Goal: Share content

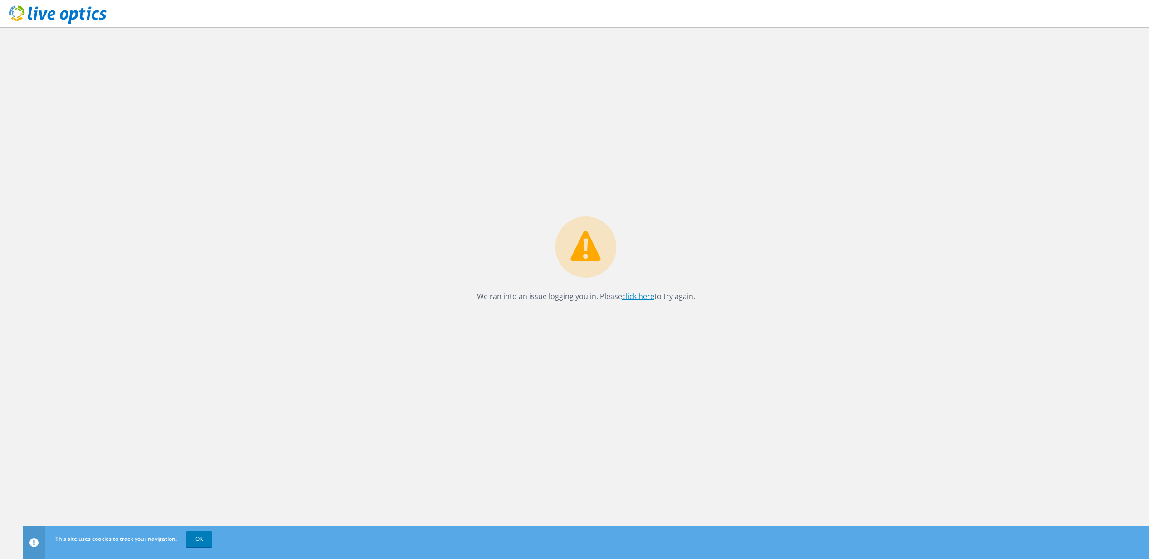
click at [639, 297] on link "click here" at bounding box center [638, 296] width 32 height 10
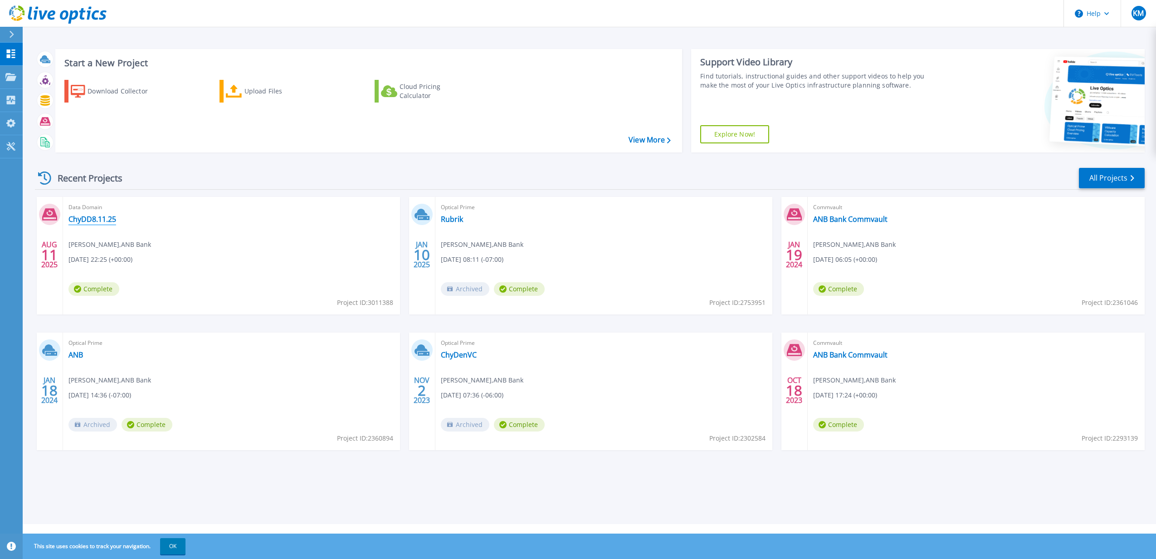
click at [96, 216] on link "ChyDD8.11.25" at bounding box center [92, 218] width 48 height 9
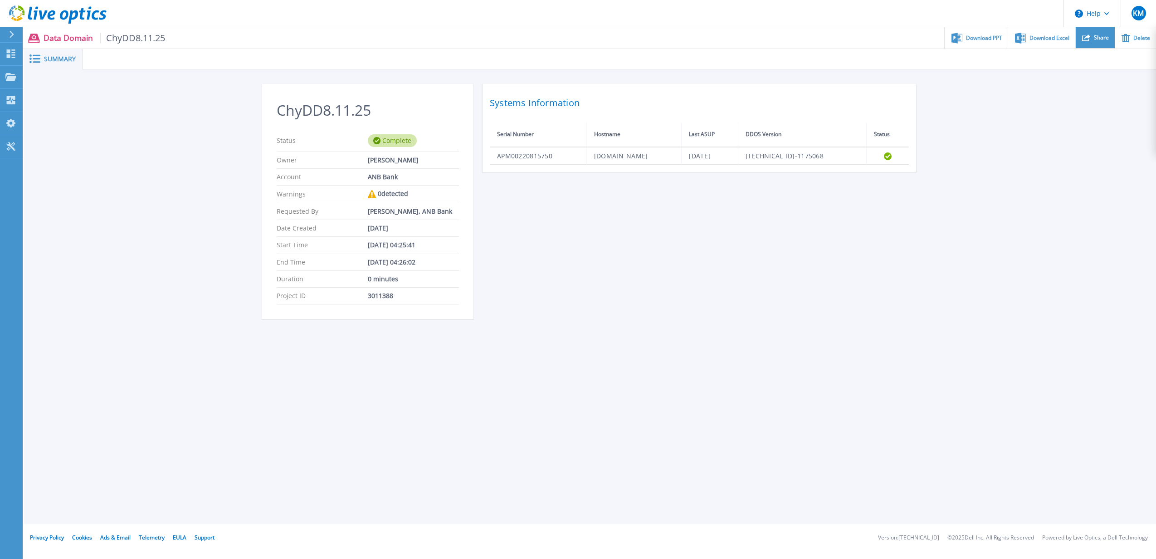
click at [1103, 40] on span "Share" at bounding box center [1101, 37] width 15 height 5
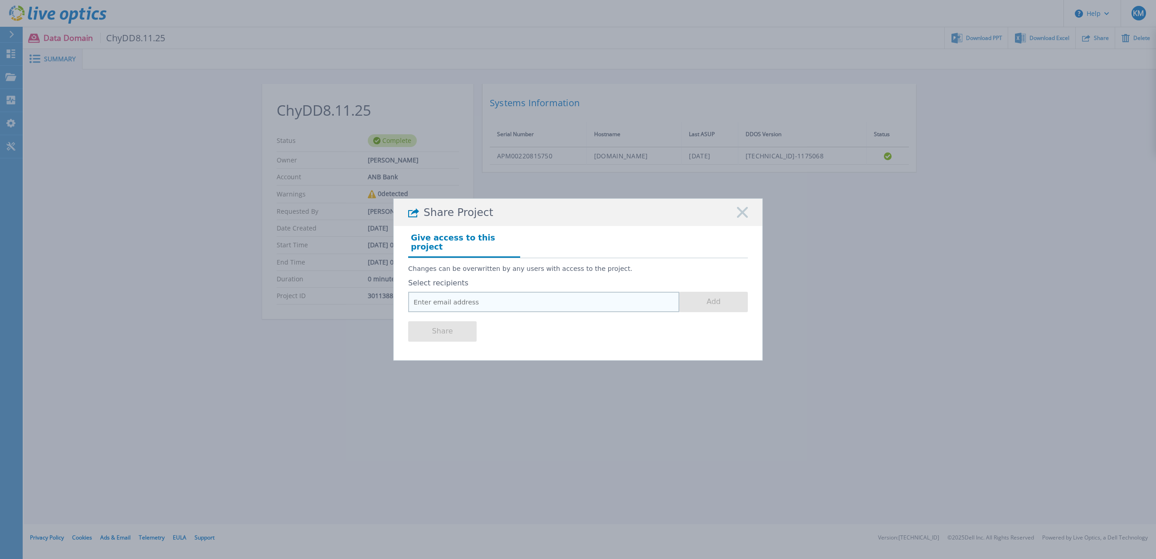
click at [526, 304] on input "email" at bounding box center [543, 302] width 271 height 20
click at [515, 310] on input "email" at bounding box center [543, 302] width 271 height 20
type input "[EMAIL_ADDRESS][DOMAIN_NAME]"
click at [700, 299] on button "Add" at bounding box center [713, 302] width 68 height 20
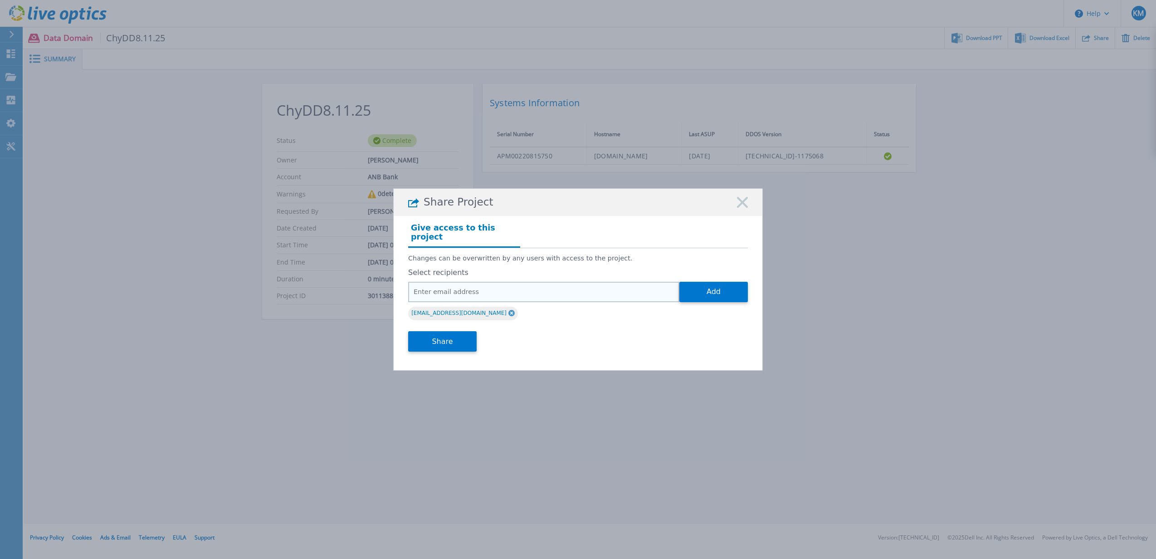
click at [446, 297] on input "email" at bounding box center [543, 292] width 271 height 20
paste input "[EMAIL_ADDRESS][DOMAIN_NAME]"
type input "[EMAIL_ADDRESS][DOMAIN_NAME]"
click at [705, 287] on button "Add" at bounding box center [713, 292] width 68 height 20
click at [457, 342] on button "Share" at bounding box center [442, 341] width 68 height 20
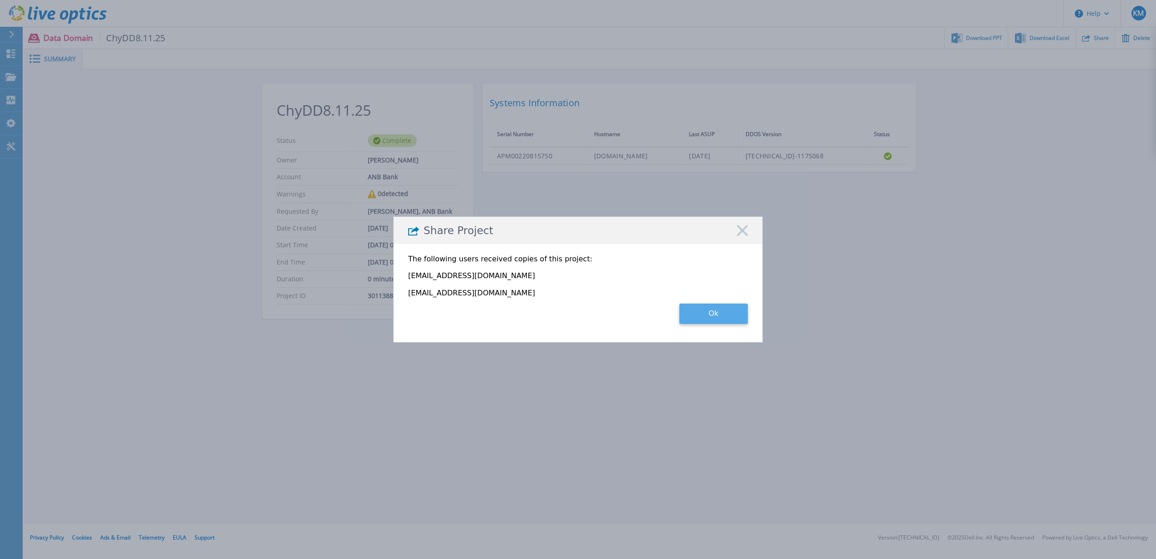
click at [708, 317] on button "Ok" at bounding box center [713, 313] width 68 height 20
